Goal: Use online tool/utility: Use online tool/utility

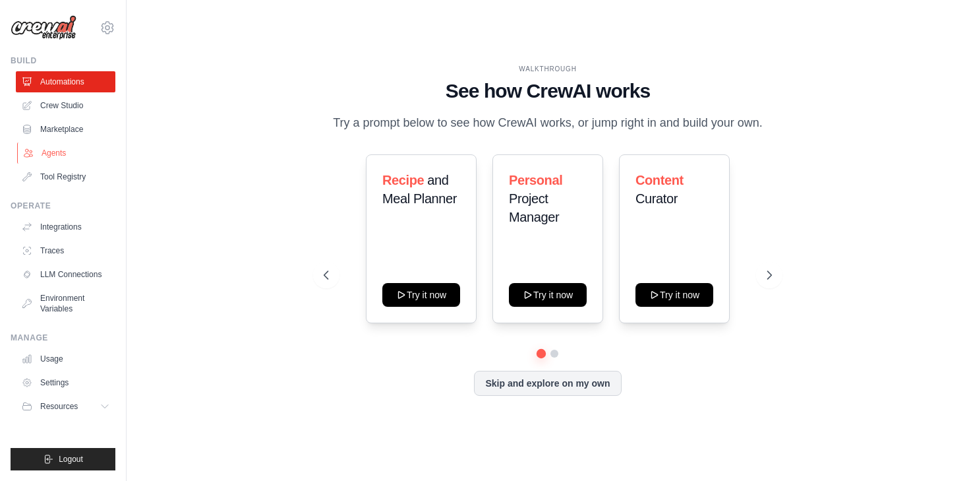
click at [67, 151] on link "Agents" at bounding box center [67, 152] width 100 height 21
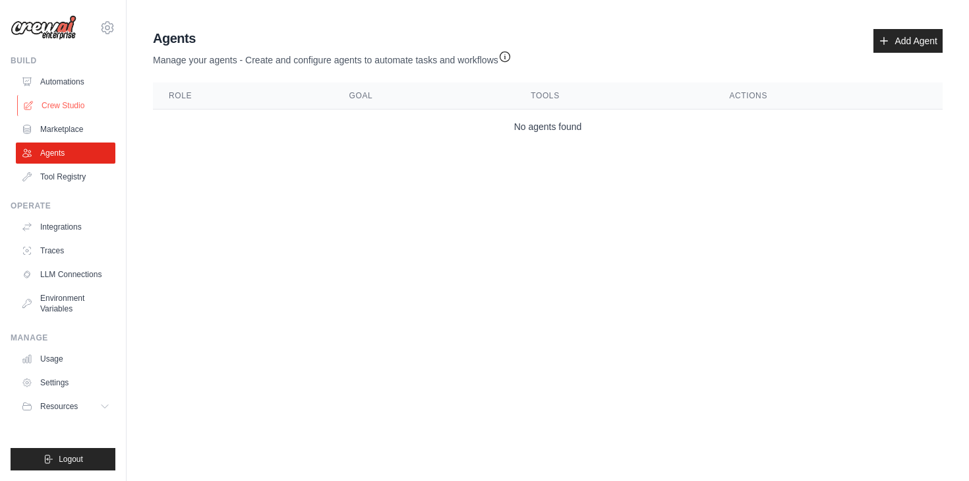
click at [59, 102] on link "Crew Studio" at bounding box center [67, 105] width 100 height 21
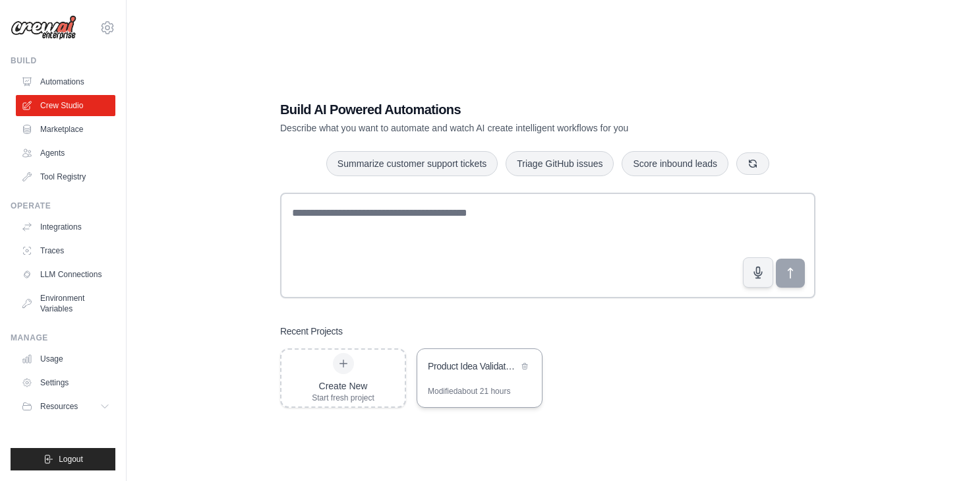
click at [431, 375] on div "Product Idea Validator & GTM Strategy" at bounding box center [479, 367] width 125 height 37
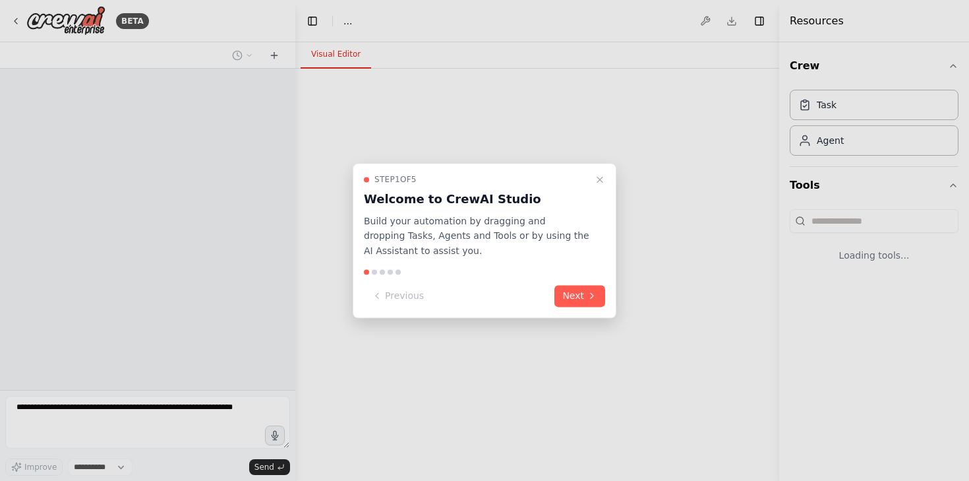
select select "****"
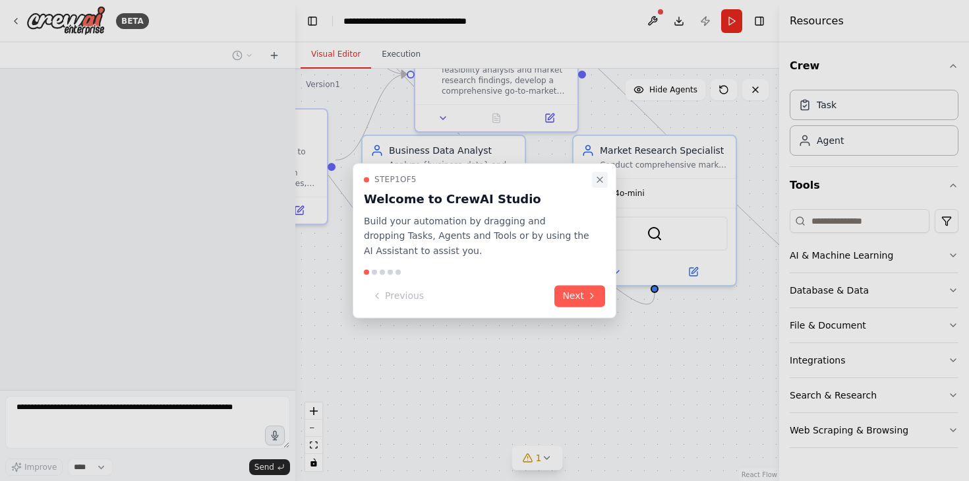
click at [598, 177] on icon "Close walkthrough" at bounding box center [599, 179] width 5 height 5
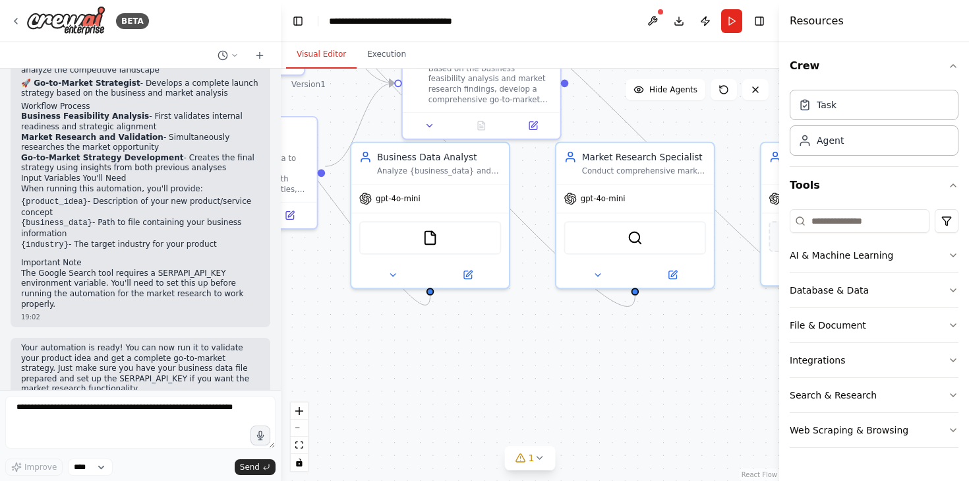
scroll to position [933, 0]
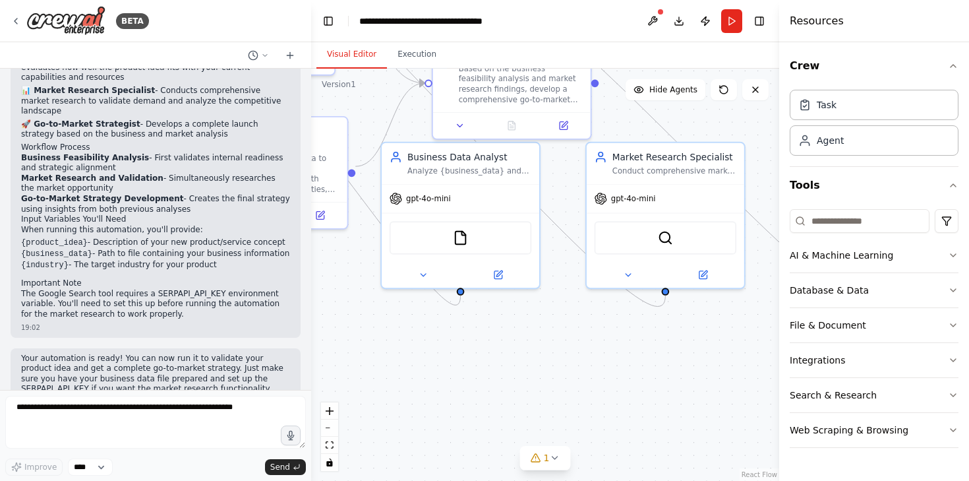
drag, startPoint x: 294, startPoint y: 328, endPoint x: 310, endPoint y: 334, distance: 17.5
click at [311, 334] on div "BETA I would like to automate the process of validating an idea of a new produc…" at bounding box center [484, 240] width 969 height 481
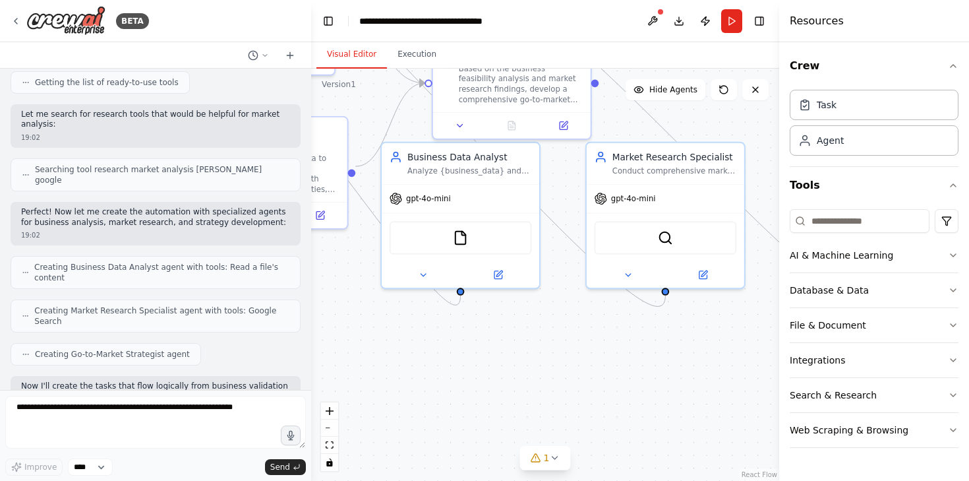
scroll to position [0, 0]
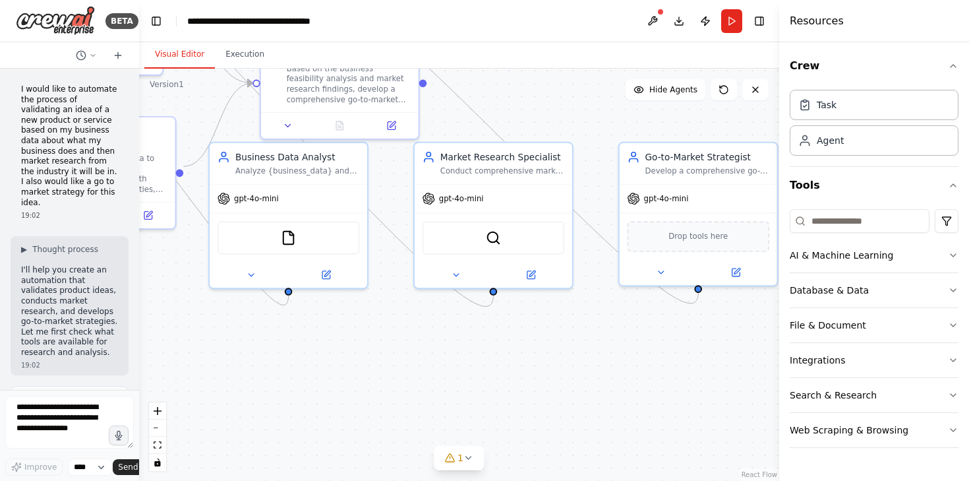
drag, startPoint x: 309, startPoint y: 167, endPoint x: 22, endPoint y: 168, distance: 287.4
click at [22, 168] on div "BETA I would like to automate the process of validating an idea of a new produc…" at bounding box center [69, 240] width 139 height 481
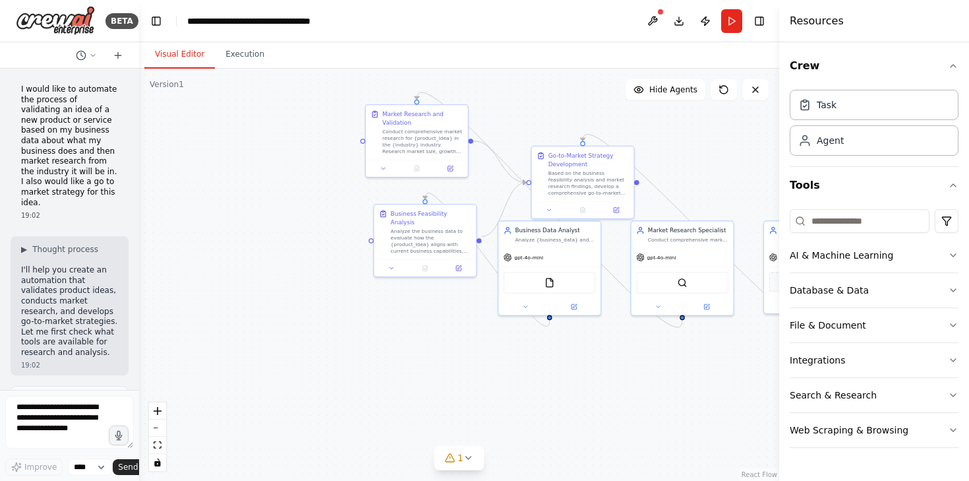
drag, startPoint x: 465, startPoint y: 135, endPoint x: 701, endPoint y: 194, distance: 243.8
click at [701, 194] on div ".deletable-edge-delete-btn { width: 20px; height: 20px; border: 0px solid #ffff…" at bounding box center [459, 275] width 640 height 412
click at [589, 241] on div "Business Data Analyst Analyze {business_data} and assess how the proposed {prod…" at bounding box center [549, 233] width 102 height 26
click at [589, 242] on div "Business Data Analyst Analyze {business_data} and assess how the proposed {prod…" at bounding box center [549, 233] width 102 height 26
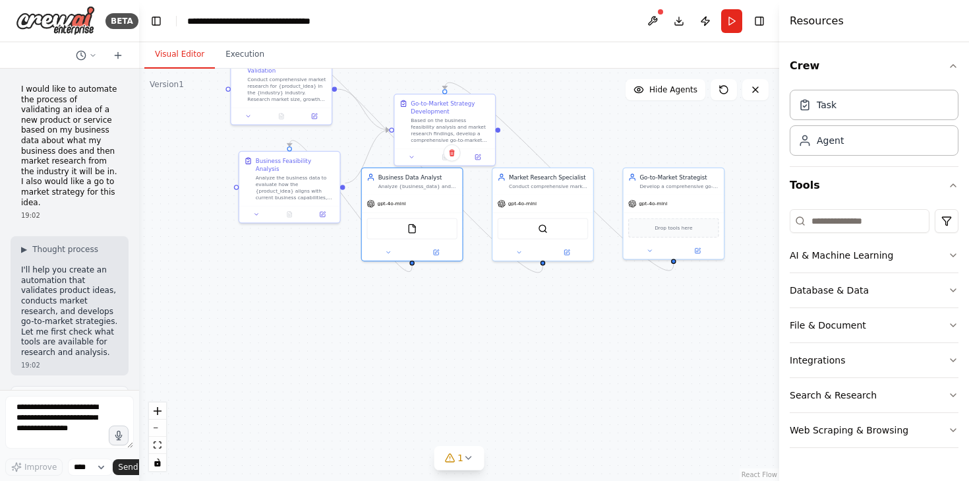
drag, startPoint x: 537, startPoint y: 390, endPoint x: 414, endPoint y: 332, distance: 136.2
click at [415, 332] on div ".deletable-edge-delete-btn { width: 20px; height: 20px; border: 0px solid #ffff…" at bounding box center [459, 275] width 640 height 412
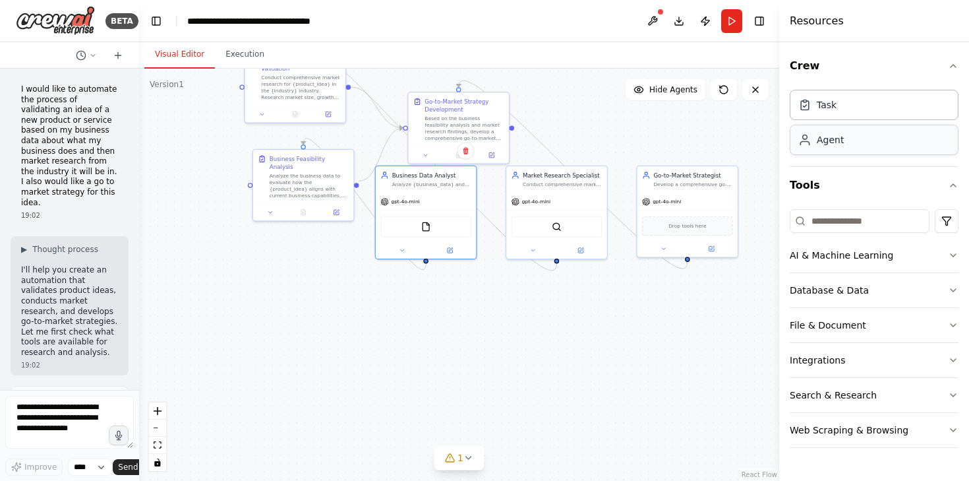
click at [854, 140] on div "Agent" at bounding box center [874, 140] width 169 height 30
click at [577, 319] on div ".deletable-edge-delete-btn { width: 20px; height: 20px; border: 0px solid #ffff…" at bounding box center [459, 275] width 640 height 412
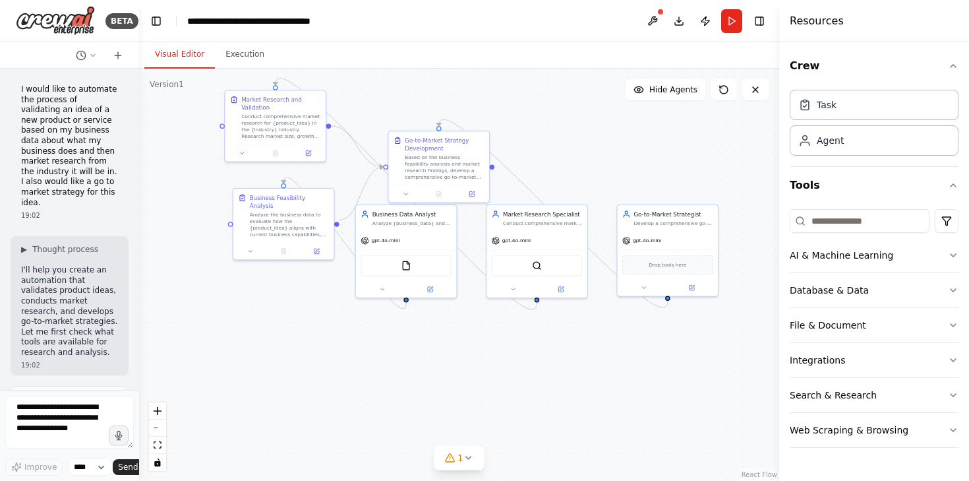
drag, startPoint x: 572, startPoint y: 300, endPoint x: 544, endPoint y: 353, distance: 60.1
click at [544, 354] on div ".deletable-edge-delete-btn { width: 20px; height: 20px; border: 0px solid #ffff…" at bounding box center [459, 275] width 640 height 412
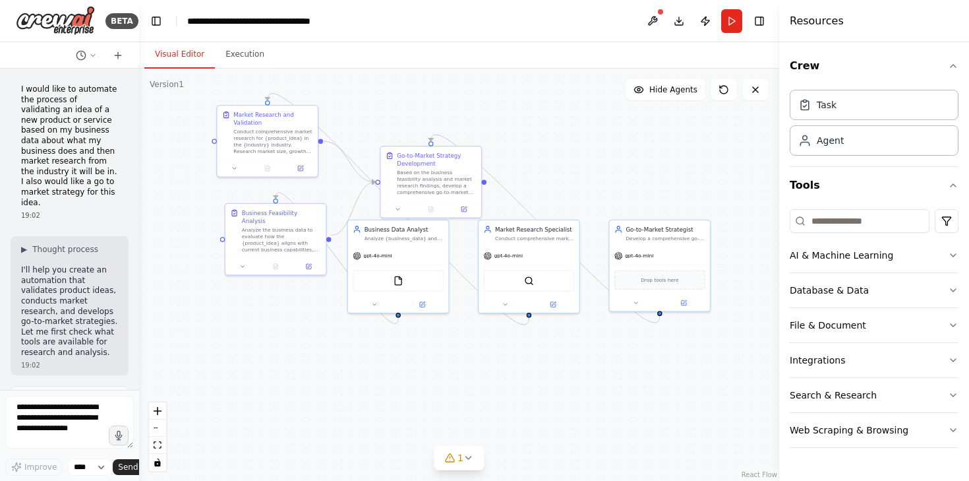
click at [651, 102] on div ".deletable-edge-delete-btn { width: 20px; height: 20px; border: 0px solid #ffff…" at bounding box center [459, 275] width 640 height 412
click at [658, 95] on button "Hide Agents" at bounding box center [666, 89] width 80 height 21
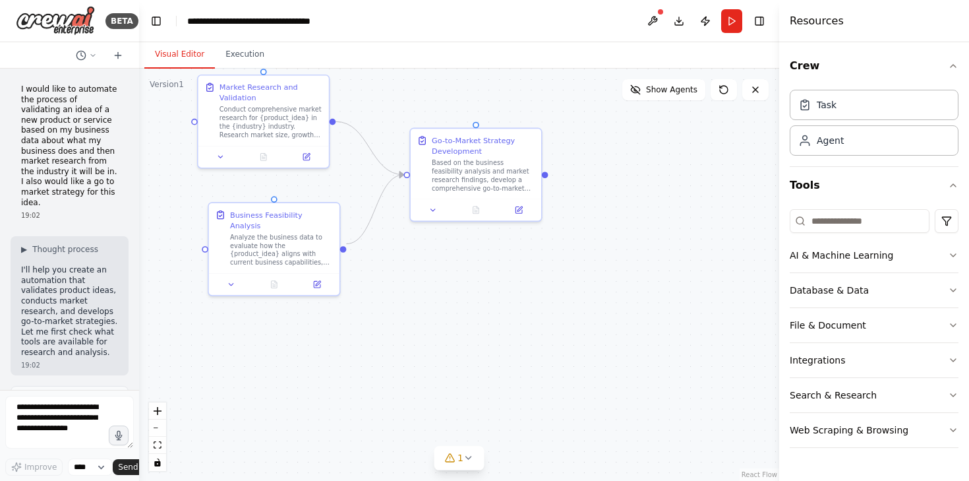
drag, startPoint x: 440, startPoint y: 245, endPoint x: 681, endPoint y: 258, distance: 241.6
click at [681, 258] on div ".deletable-edge-delete-btn { width: 20px; height: 20px; border: 0px solid #ffff…" at bounding box center [459, 275] width 640 height 412
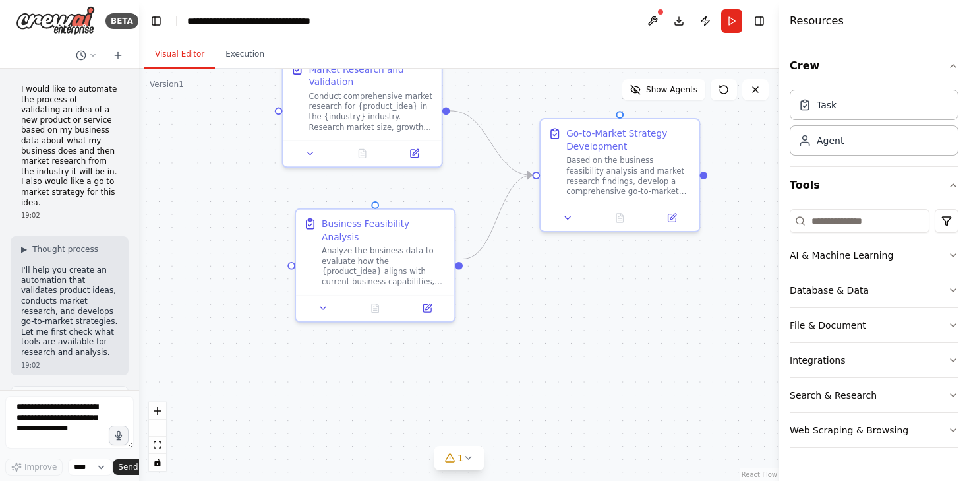
drag, startPoint x: 566, startPoint y: 280, endPoint x: 630, endPoint y: 401, distance: 136.5
click at [630, 401] on div ".deletable-edge-delete-btn { width: 20px; height: 20px; border: 0px solid #ffff…" at bounding box center [459, 275] width 640 height 412
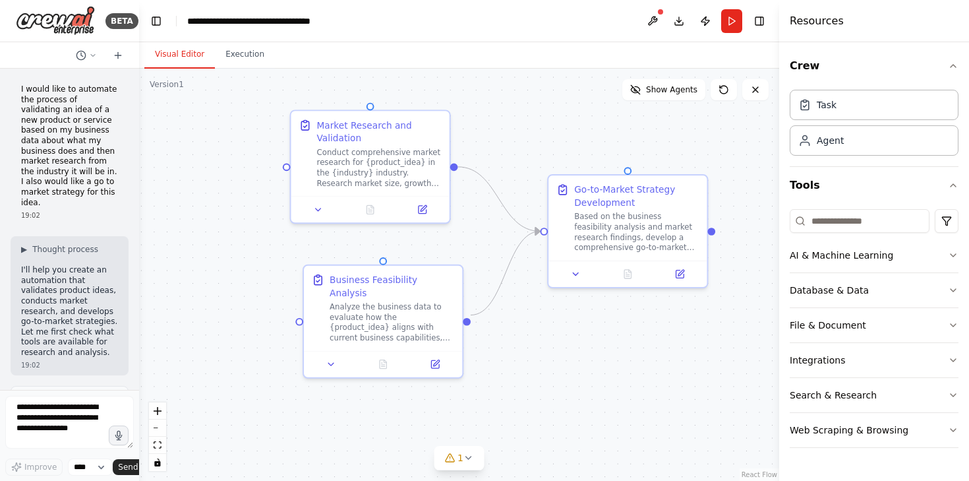
drag, startPoint x: 608, startPoint y: 368, endPoint x: 533, endPoint y: 264, distance: 129.0
click at [533, 264] on div ".deletable-edge-delete-btn { width: 20px; height: 20px; border: 0px solid #ffff…" at bounding box center [459, 275] width 640 height 412
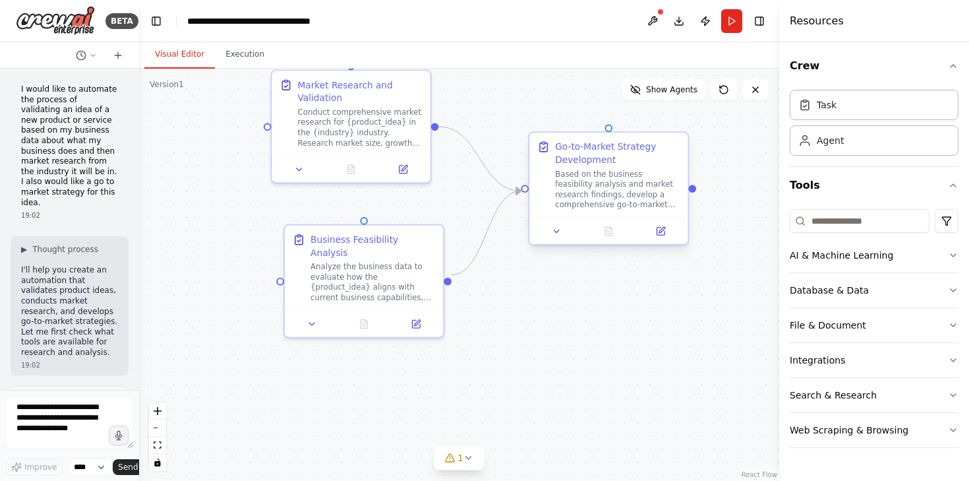
click at [558, 207] on div "Based on the business feasibility analysis and market research findings, develo…" at bounding box center [617, 190] width 125 height 42
click at [599, 198] on div "Based on the business feasibility analysis and market research findings, develo…" at bounding box center [617, 190] width 125 height 42
click at [548, 237] on button at bounding box center [557, 230] width 44 height 15
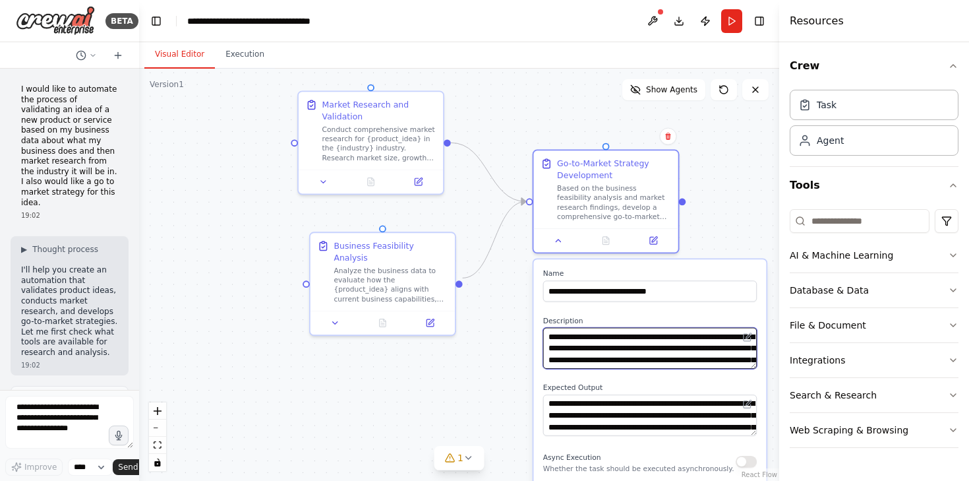
click at [672, 359] on textarea "**********" at bounding box center [650, 348] width 214 height 41
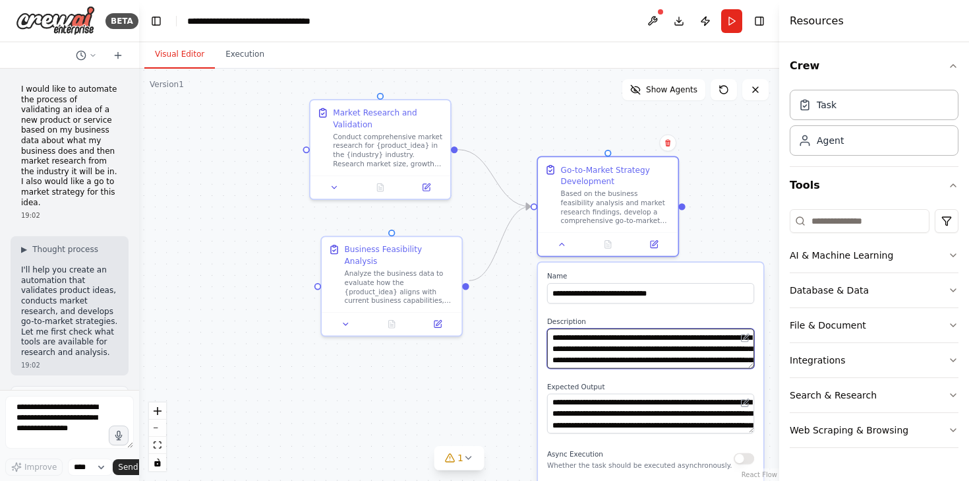
click at [672, 359] on textarea "**********" at bounding box center [650, 348] width 207 height 40
click at [658, 346] on textarea "**********" at bounding box center [650, 348] width 207 height 40
click at [363, 281] on div "Analyze the business data to evaluate how the {product_idea} aligns with curren…" at bounding box center [400, 284] width 110 height 36
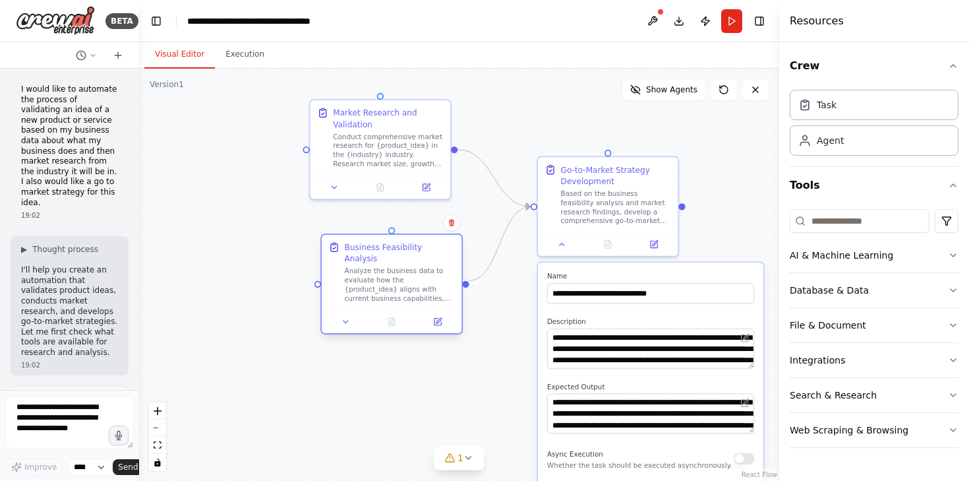
click at [363, 281] on div "Analyze the business data to evaluate how the {product_idea} aligns with curren…" at bounding box center [400, 284] width 110 height 36
click at [576, 359] on textarea "**********" at bounding box center [650, 348] width 207 height 40
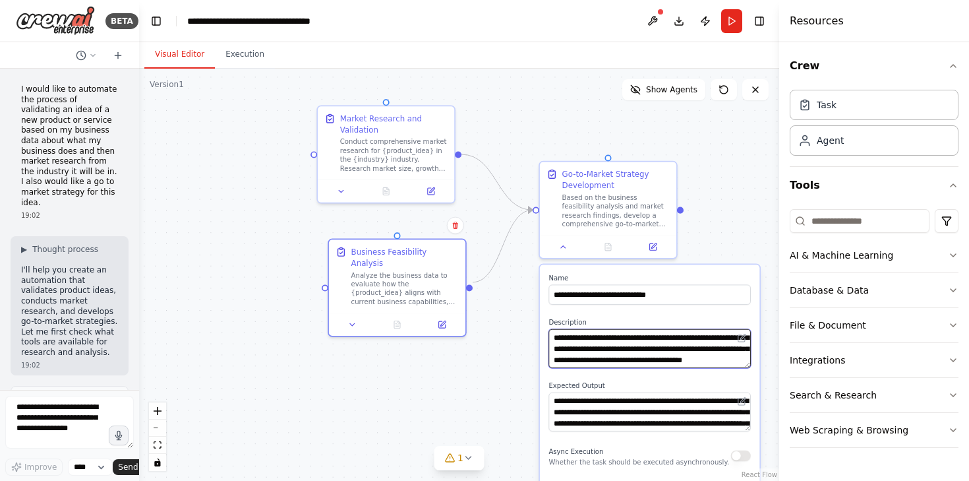
scroll to position [66, 0]
drag, startPoint x: 555, startPoint y: 338, endPoint x: 688, endPoint y: 372, distance: 137.0
click at [690, 372] on div "**********" at bounding box center [650, 408] width 220 height 289
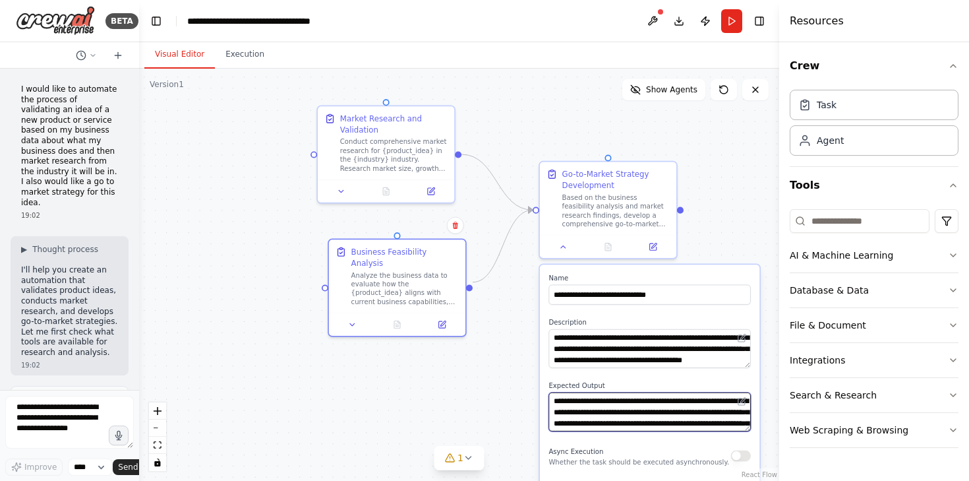
click at [610, 428] on textarea "**********" at bounding box center [649, 411] width 202 height 39
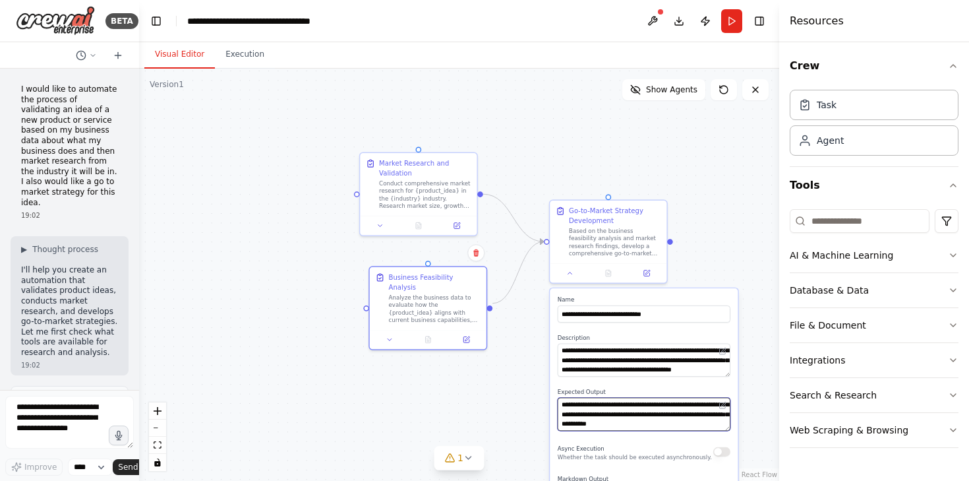
drag, startPoint x: 562, startPoint y: 405, endPoint x: 684, endPoint y: 434, distance: 125.4
click at [684, 434] on div "**********" at bounding box center [644, 411] width 188 height 247
click at [664, 423] on textarea "**********" at bounding box center [644, 413] width 173 height 33
click at [526, 156] on div ".deletable-edge-delete-btn { width: 20px; height: 20px; border: 0px solid #ffff…" at bounding box center [459, 275] width 640 height 412
click at [566, 268] on button at bounding box center [570, 271] width 32 height 11
